Goal: Task Accomplishment & Management: Use online tool/utility

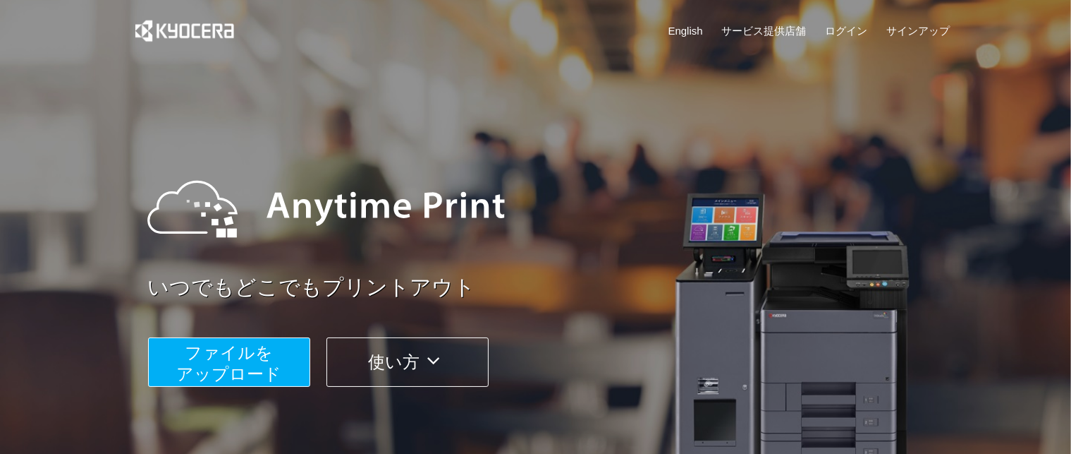
click at [260, 373] on span "ファイルを ​​アップロード" at bounding box center [228, 363] width 105 height 40
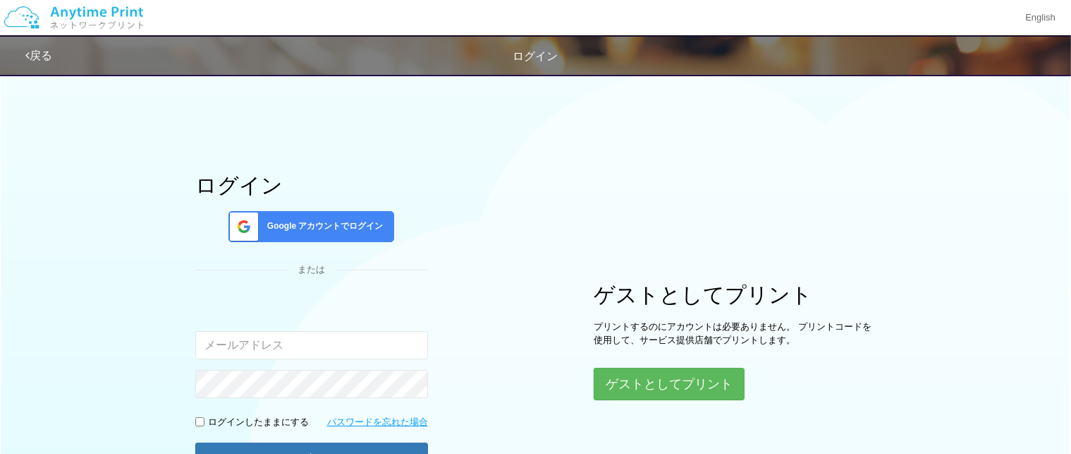
click at [375, 231] on span "Google アカウントでログイン" at bounding box center [323, 226] width 122 height 12
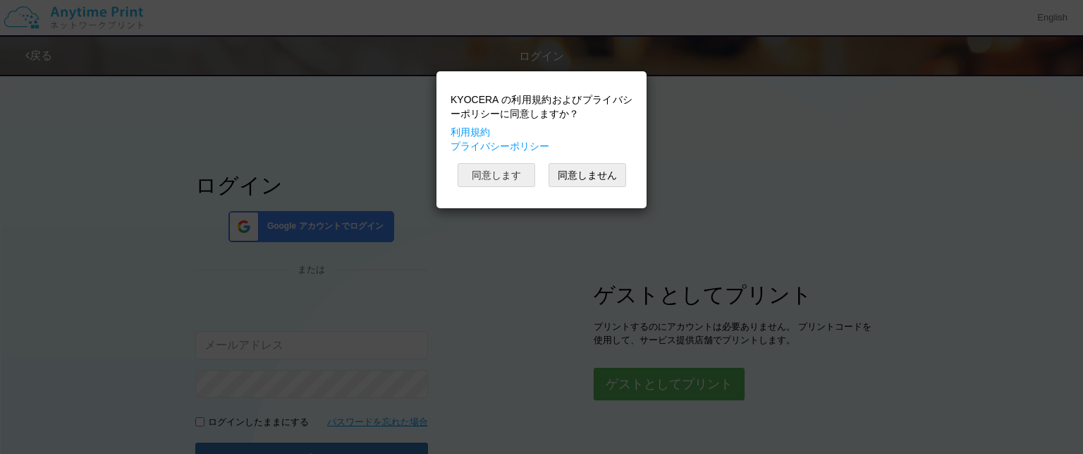
click at [500, 172] on button "同意します" at bounding box center [497, 175] width 78 height 24
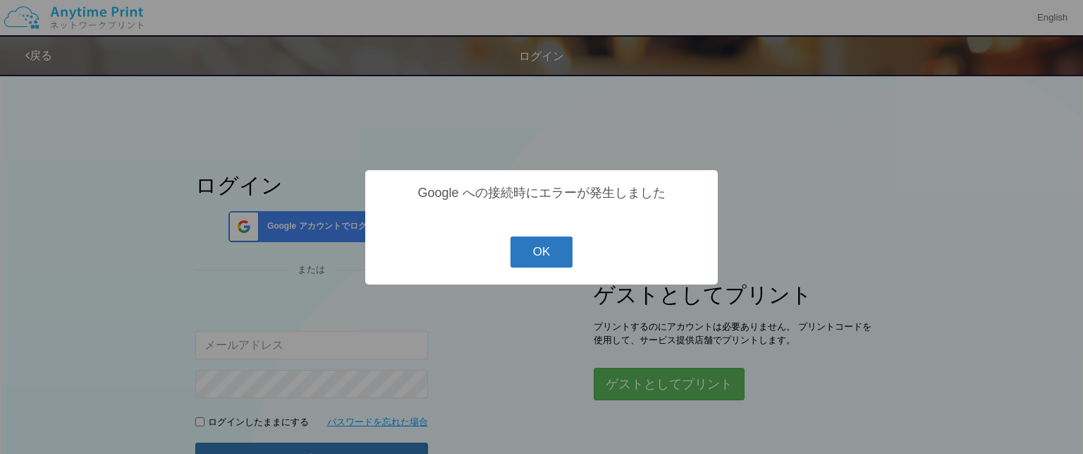
click at [570, 248] on button "OK" at bounding box center [542, 251] width 63 height 31
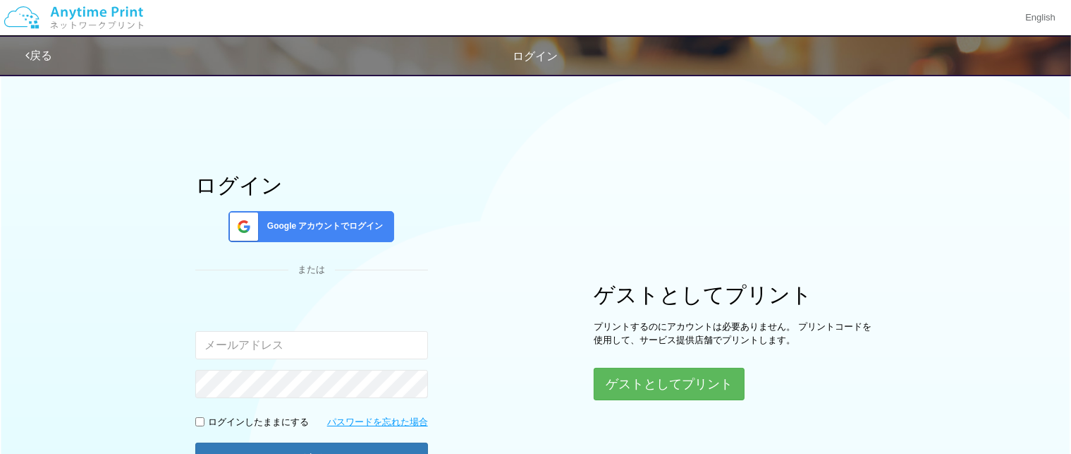
click at [285, 221] on span "Google アカウントでログイン" at bounding box center [323, 226] width 122 height 12
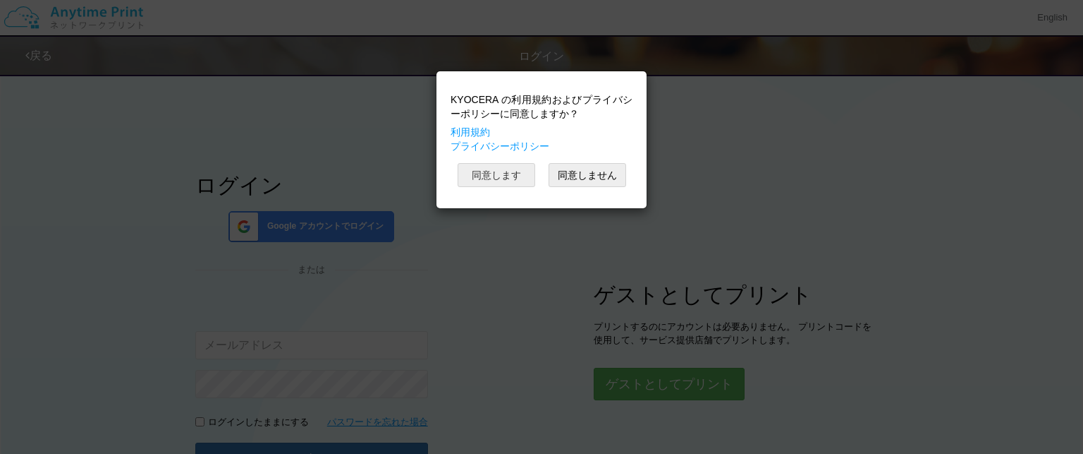
click at [503, 166] on button "同意します" at bounding box center [497, 175] width 78 height 24
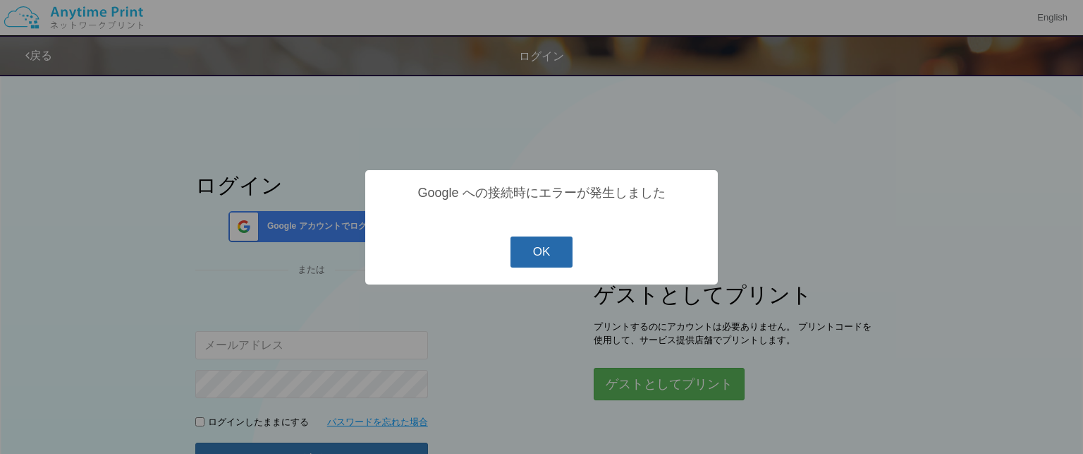
click at [556, 248] on button "OK" at bounding box center [542, 251] width 63 height 31
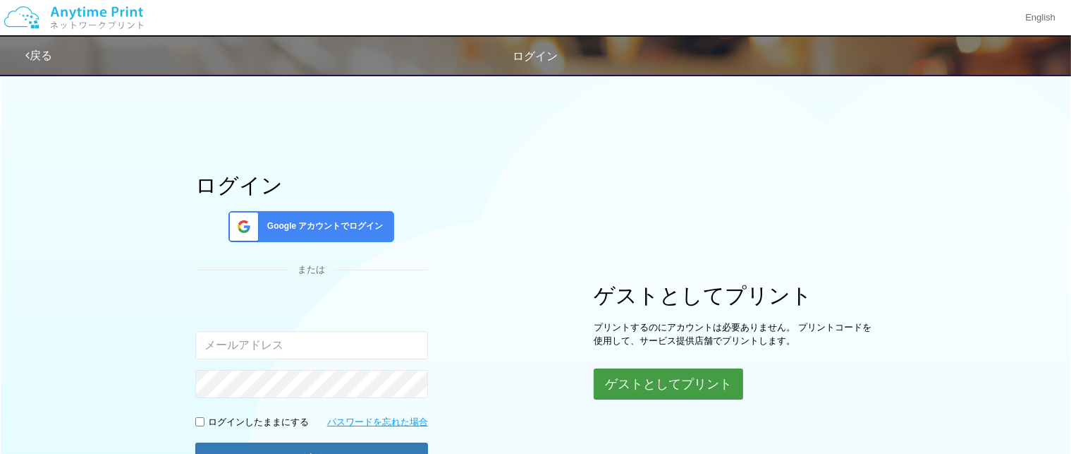
click at [626, 368] on button "ゲストとしてプリント" at bounding box center [669, 383] width 150 height 31
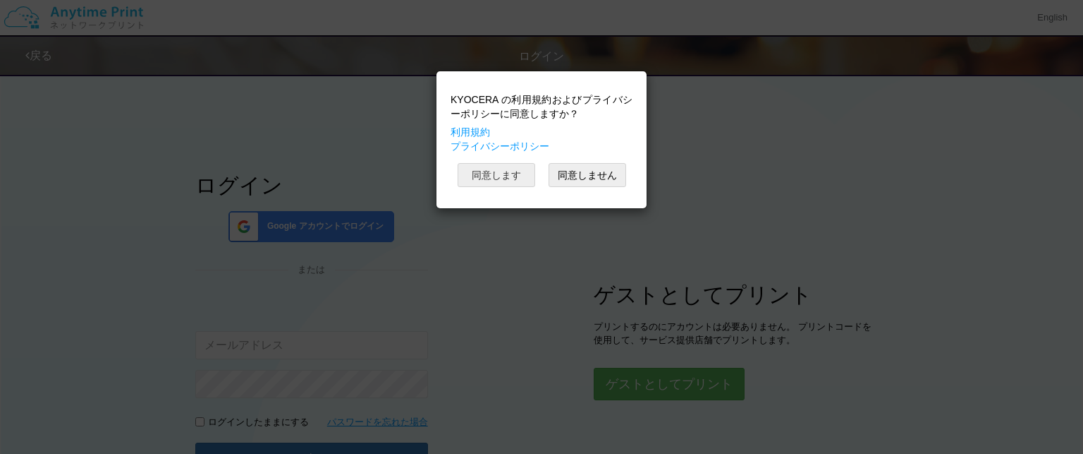
click at [488, 181] on button "同意します" at bounding box center [497, 175] width 78 height 24
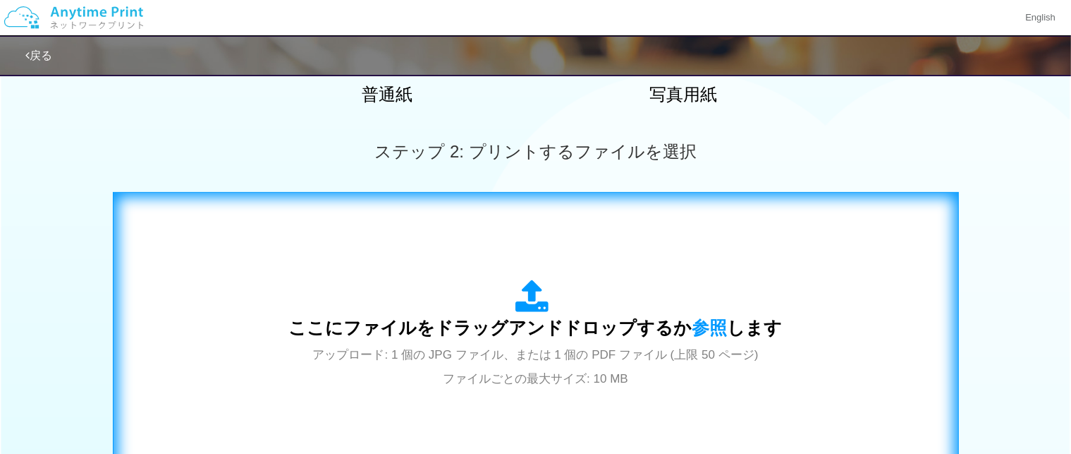
scroll to position [353, 0]
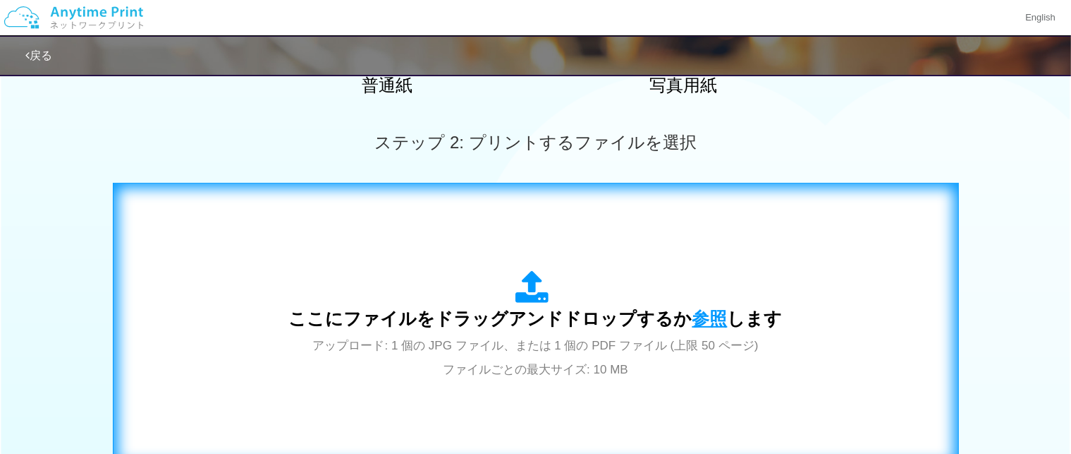
click at [693, 313] on span "参照" at bounding box center [710, 318] width 35 height 20
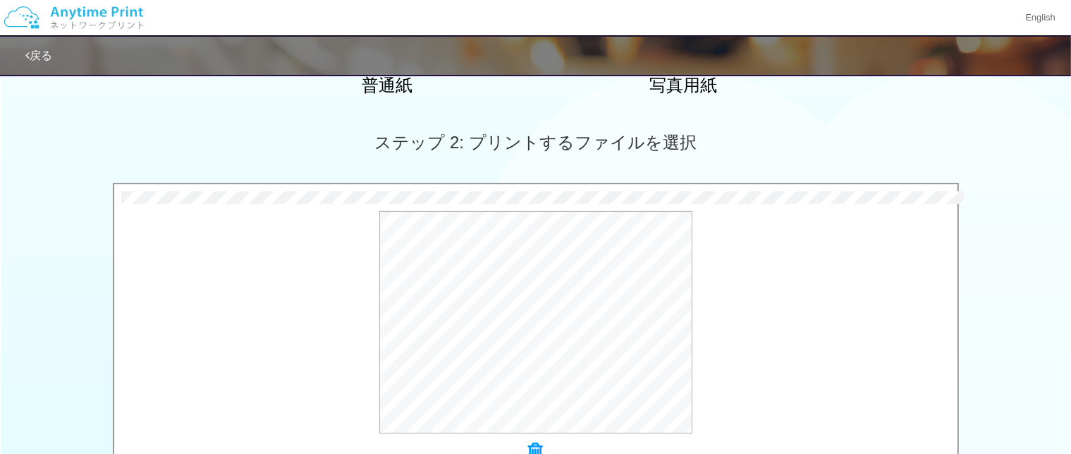
scroll to position [619, 0]
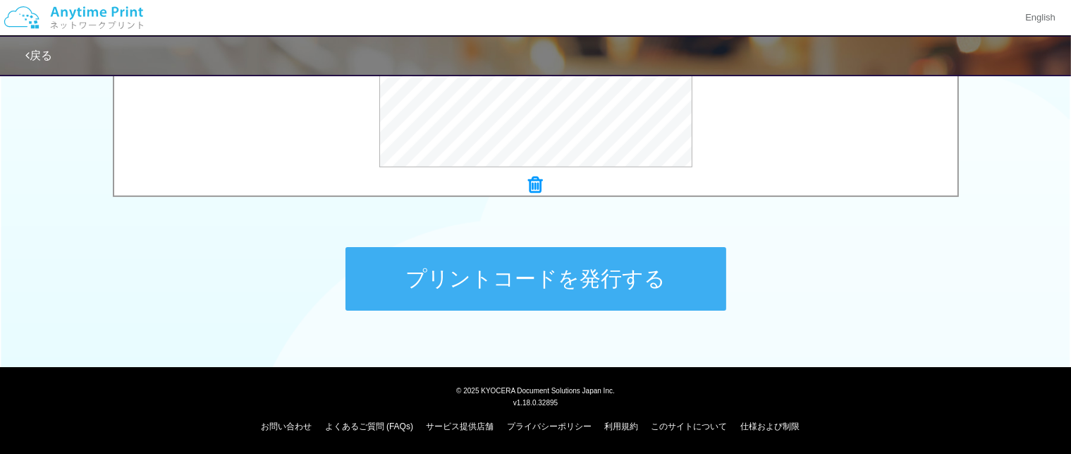
click at [477, 297] on button "プリントコードを発行する" at bounding box center [536, 278] width 381 height 63
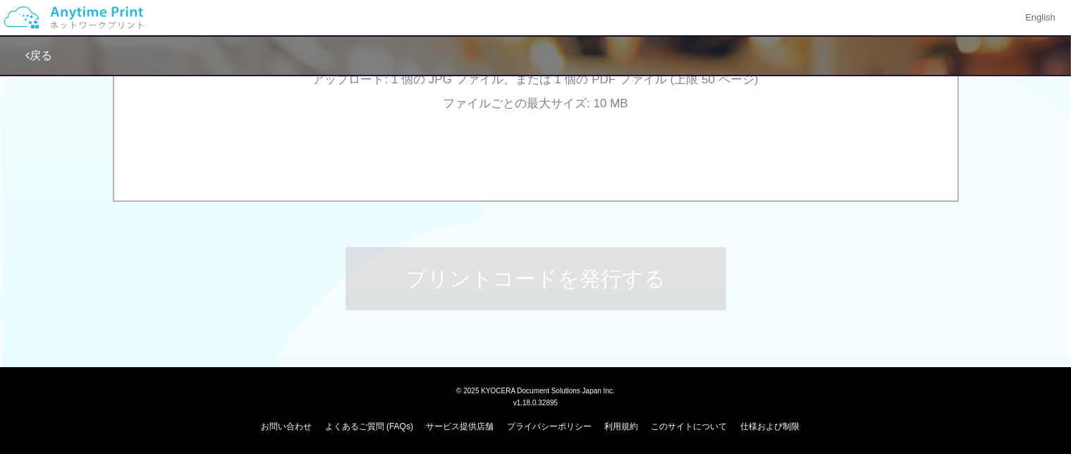
scroll to position [0, 0]
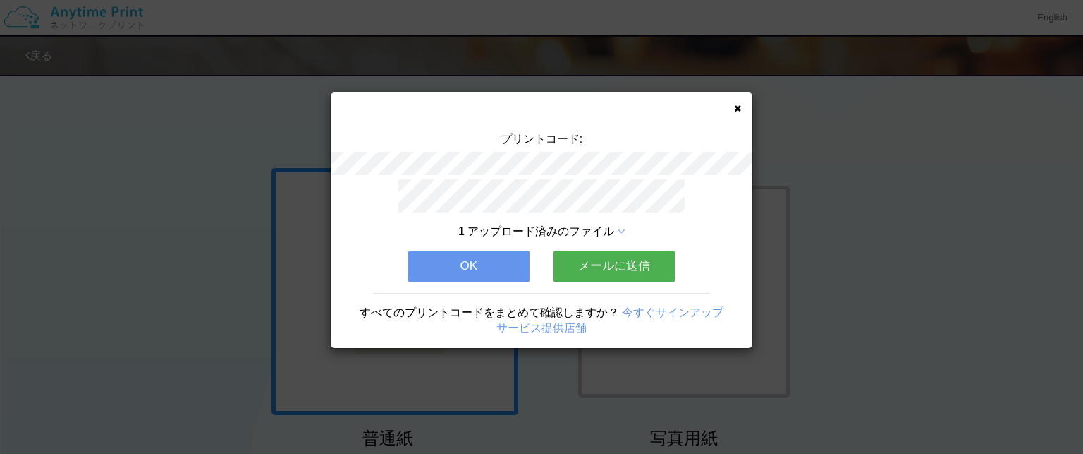
click at [477, 250] on button "OK" at bounding box center [468, 265] width 121 height 31
